Goal: Information Seeking & Learning: Learn about a topic

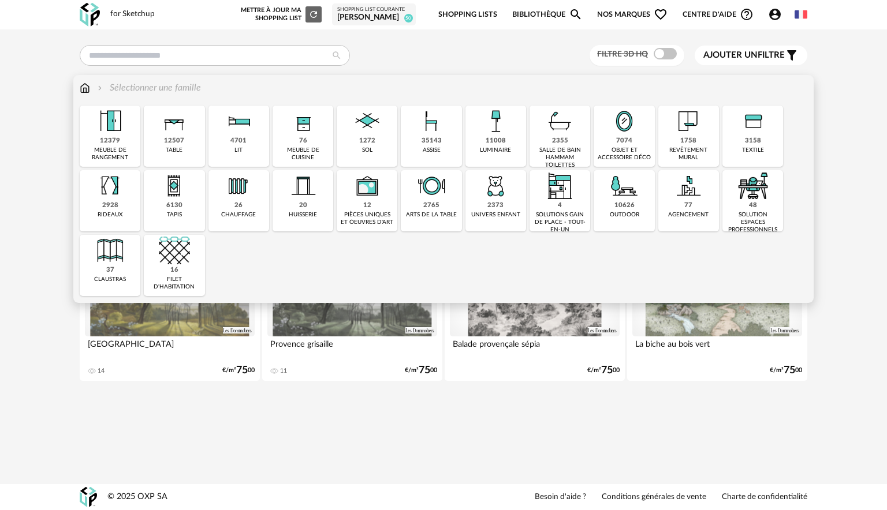
click at [110, 145] on div "12379" at bounding box center [110, 141] width 20 height 9
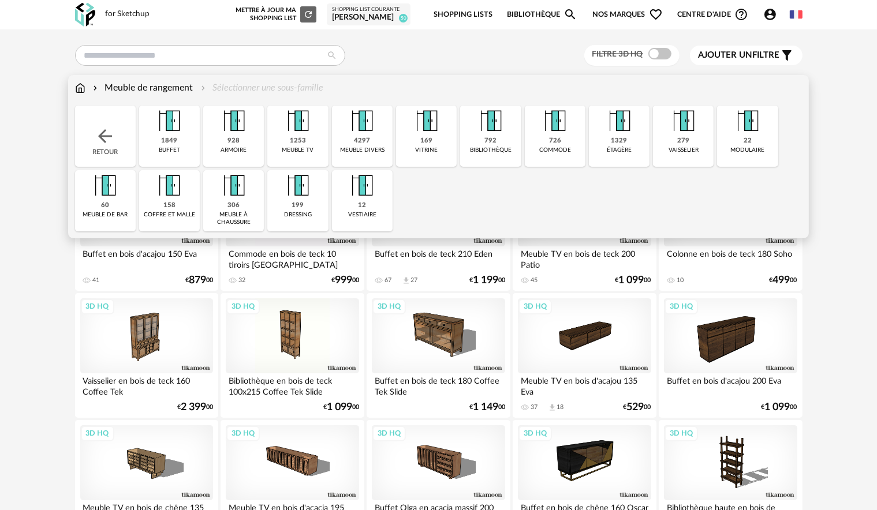
click at [420, 137] on div "169 [GEOGRAPHIC_DATA]" at bounding box center [426, 136] width 61 height 61
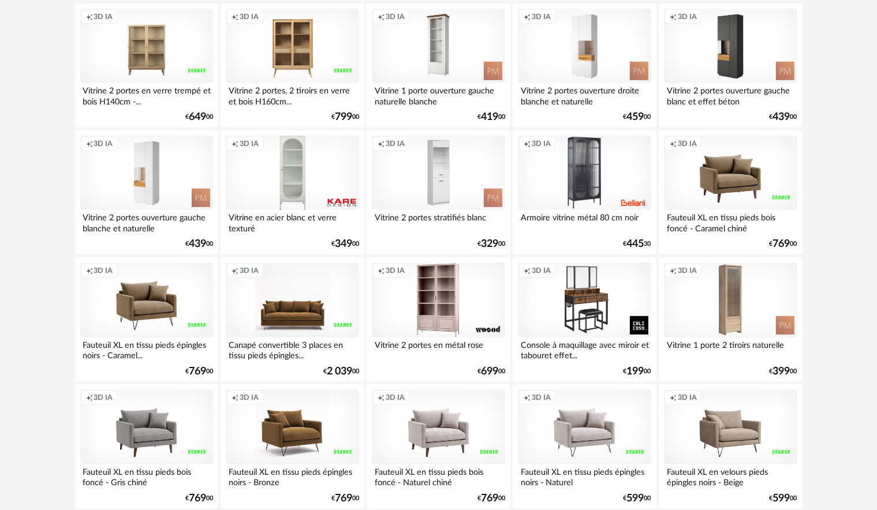
scroll to position [808, 0]
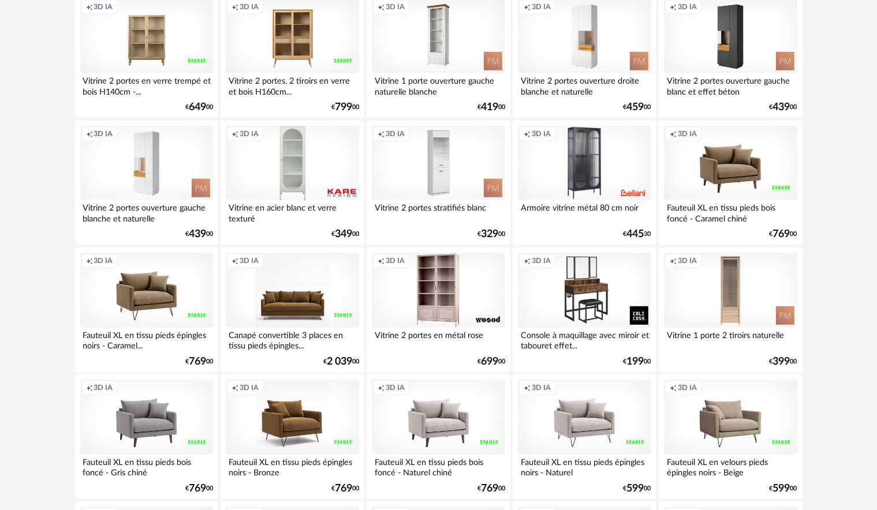
click at [704, 313] on div "Creation icon 3D IA" at bounding box center [730, 290] width 133 height 75
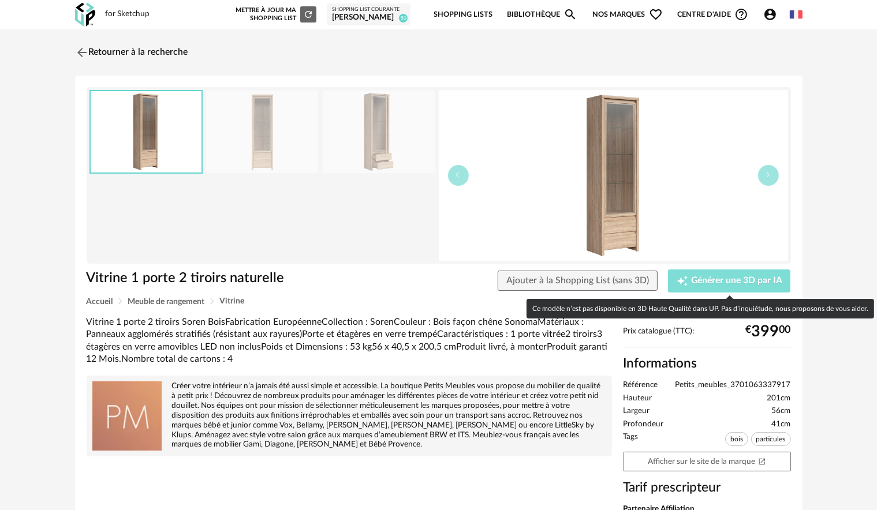
click at [742, 281] on span "Générer une 3D par IA" at bounding box center [736, 281] width 91 height 9
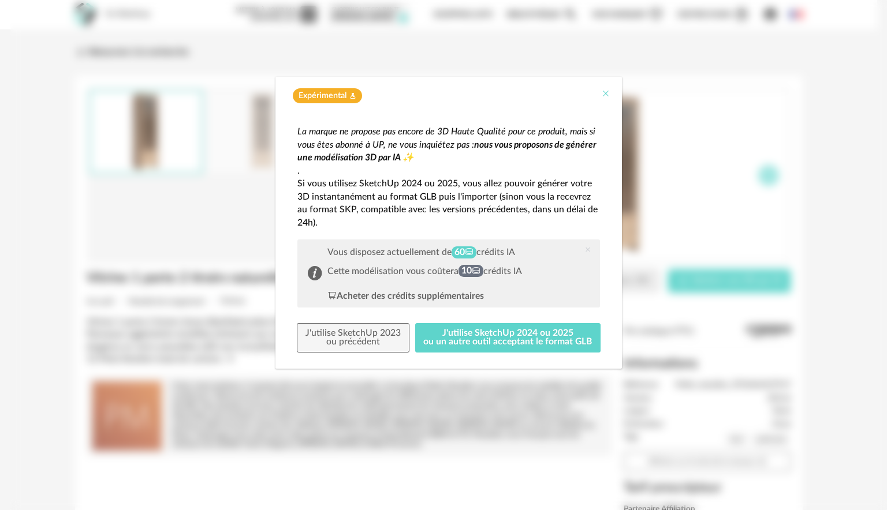
click at [607, 90] on icon "Close" at bounding box center [605, 93] width 9 height 9
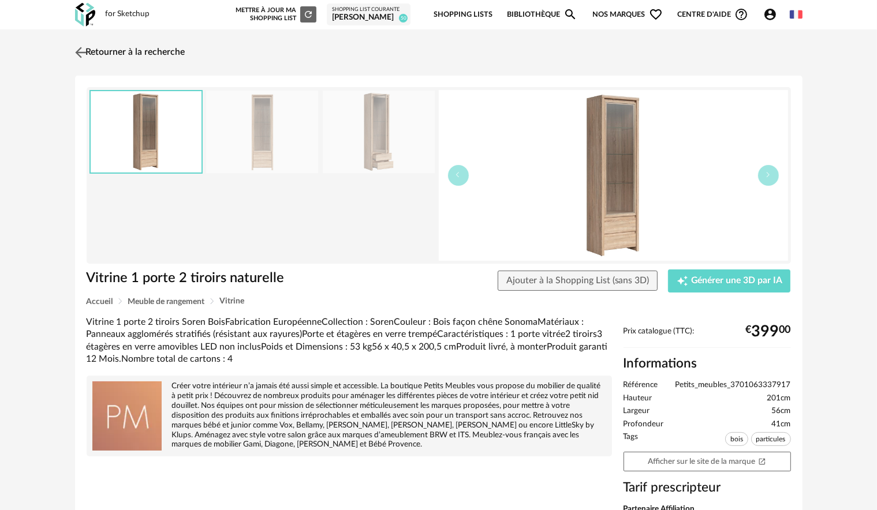
click at [83, 46] on img at bounding box center [80, 52] width 17 height 17
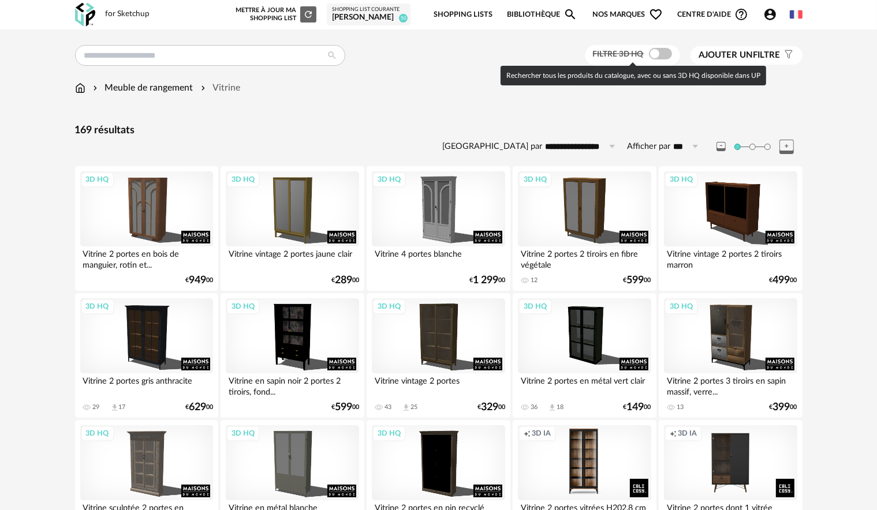
click at [662, 51] on span at bounding box center [660, 54] width 23 height 12
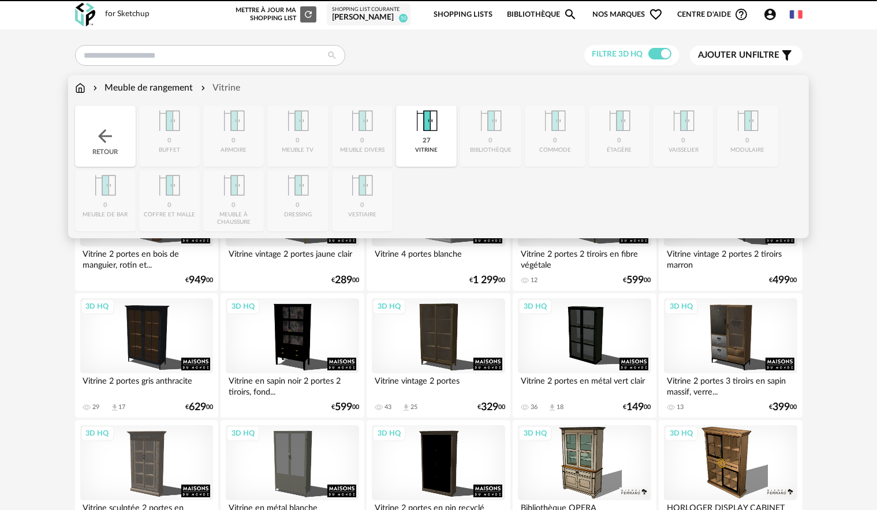
click at [79, 94] on img at bounding box center [80, 87] width 10 height 13
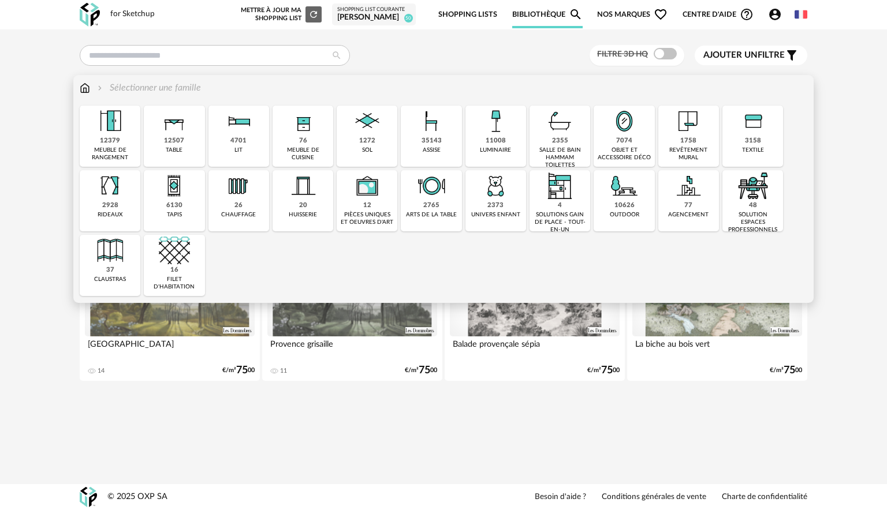
click at [628, 136] on img at bounding box center [624, 121] width 31 height 31
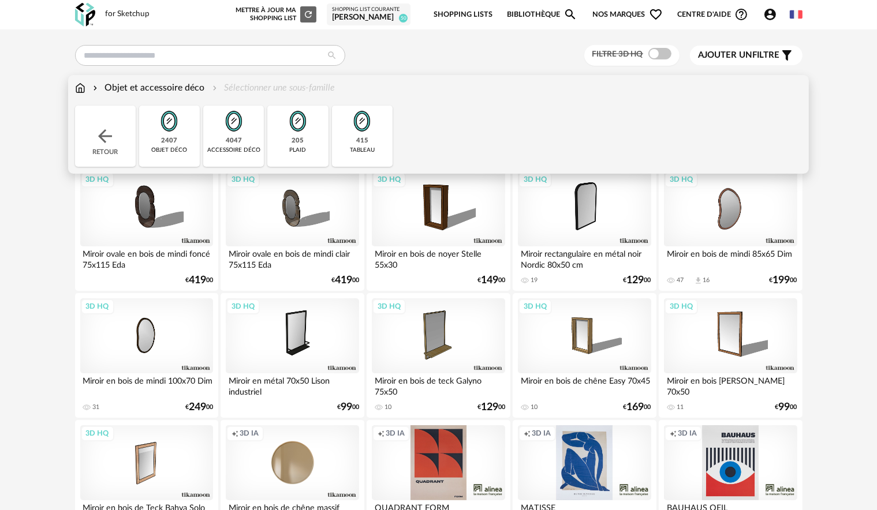
click at [367, 144] on div "415" at bounding box center [362, 141] width 12 height 9
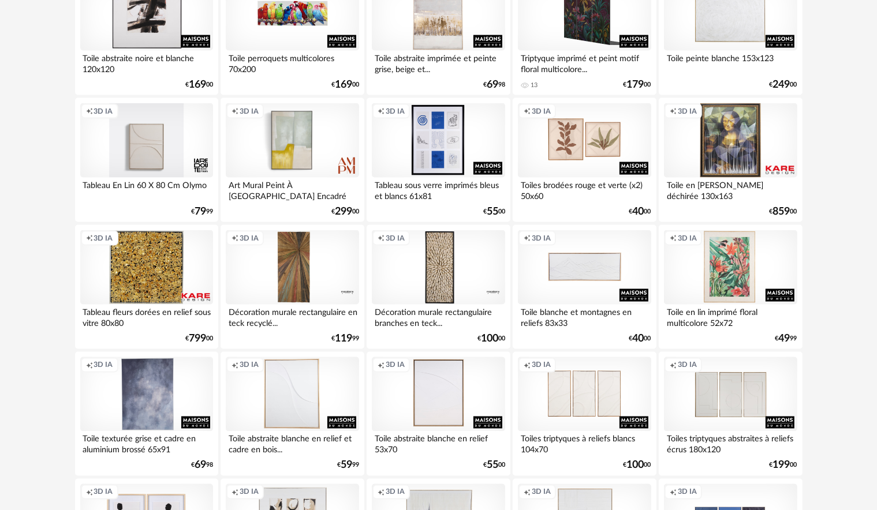
scroll to position [2275, 0]
